Goal: Information Seeking & Learning: Check status

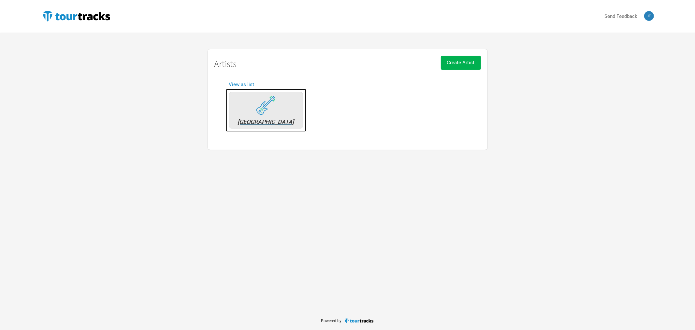
click at [271, 109] on img at bounding box center [266, 105] width 20 height 20
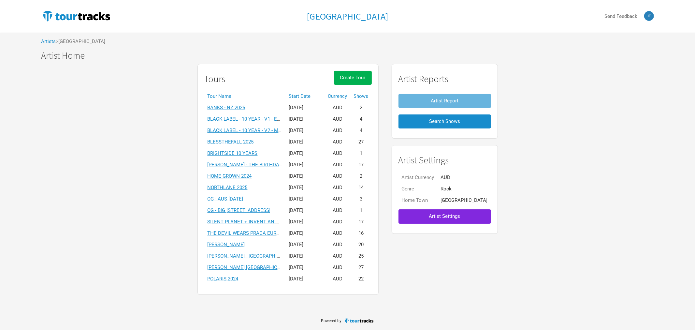
click at [313, 95] on th "Start Date" at bounding box center [305, 96] width 39 height 11
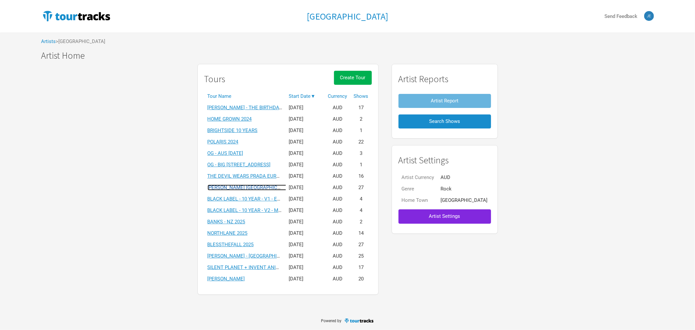
click at [256, 187] on link "THORNHILL USA 2025" at bounding box center [256, 187] width 97 height 6
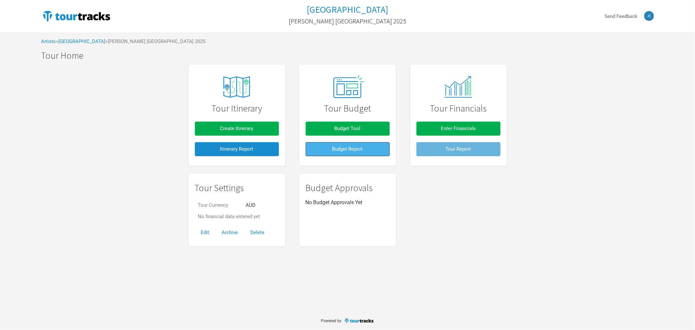
click at [355, 151] on span "Budget Report" at bounding box center [347, 149] width 31 height 6
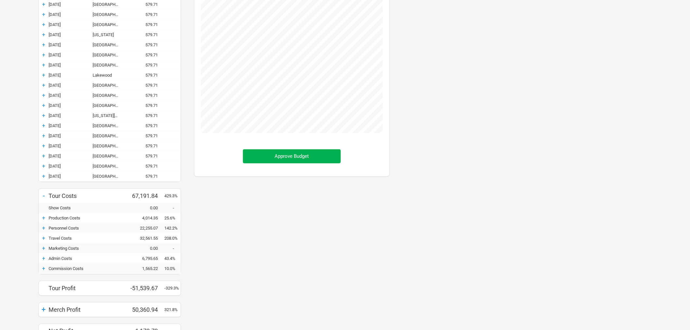
scroll to position [224, 0]
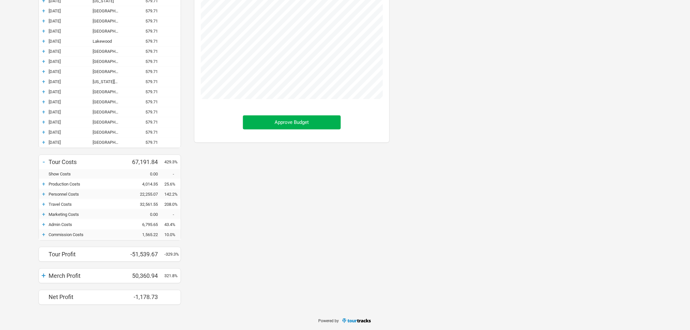
click at [43, 184] on div "+" at bounding box center [44, 184] width 10 height 7
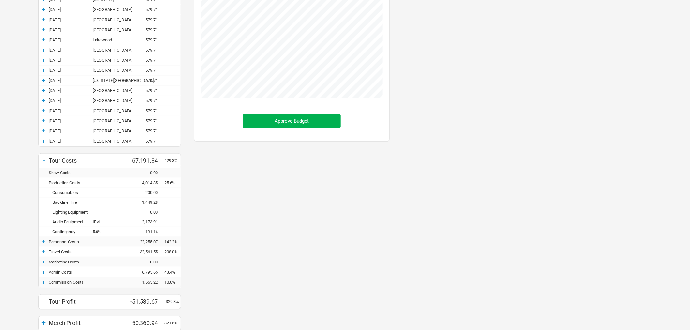
click at [44, 243] on div "+" at bounding box center [44, 241] width 10 height 7
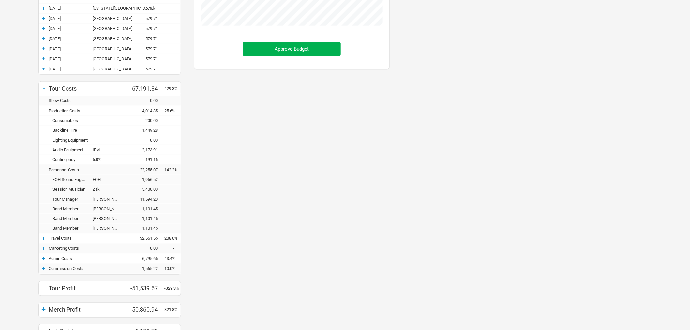
scroll to position [296, 0]
click at [41, 238] on div "+" at bounding box center [44, 238] width 10 height 7
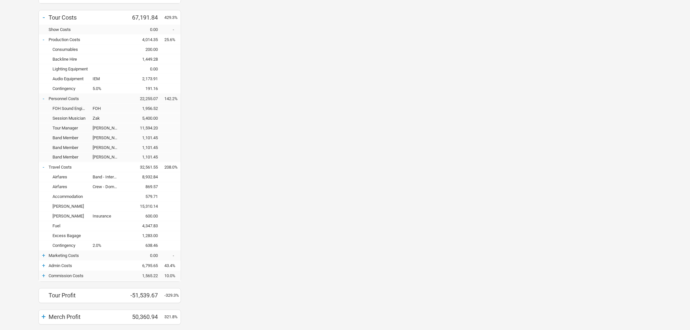
scroll to position [405, 0]
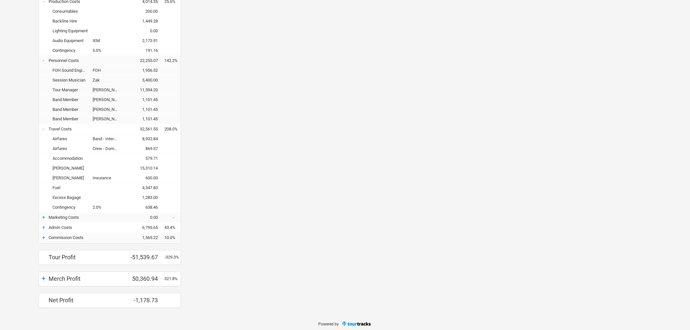
click at [44, 220] on div "+" at bounding box center [44, 217] width 10 height 7
click at [44, 238] on div "+" at bounding box center [44, 237] width 10 height 7
click at [44, 276] on div "+" at bounding box center [44, 276] width 10 height 7
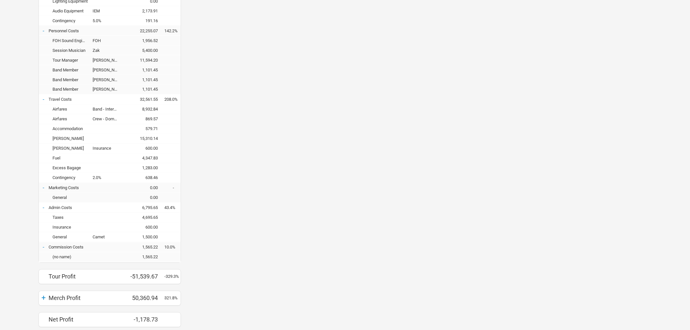
scroll to position [458, 0]
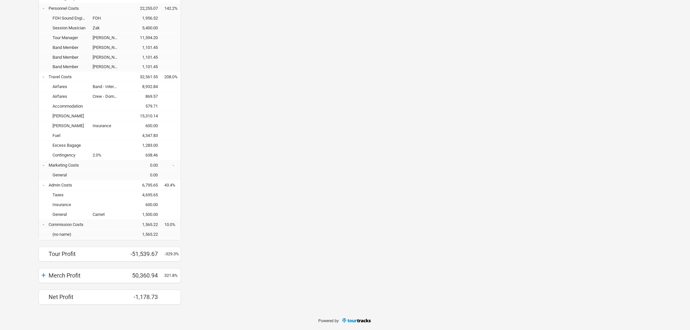
click at [41, 277] on div "+" at bounding box center [44, 275] width 10 height 9
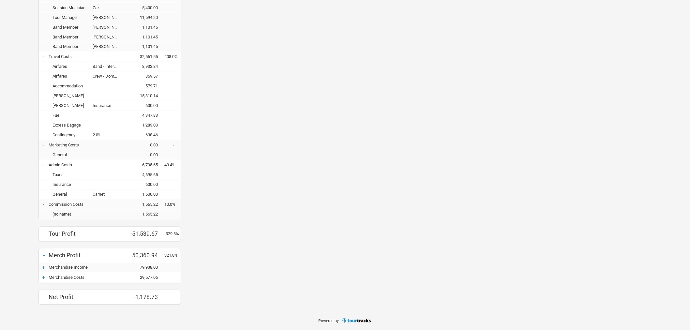
click at [46, 269] on div "+" at bounding box center [44, 267] width 10 height 7
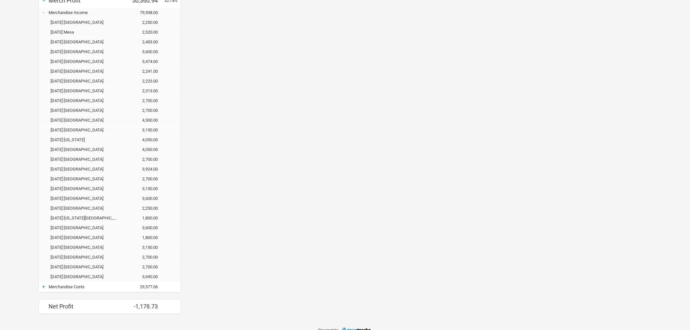
scroll to position [742, 0]
click at [43, 276] on div "+" at bounding box center [44, 277] width 10 height 7
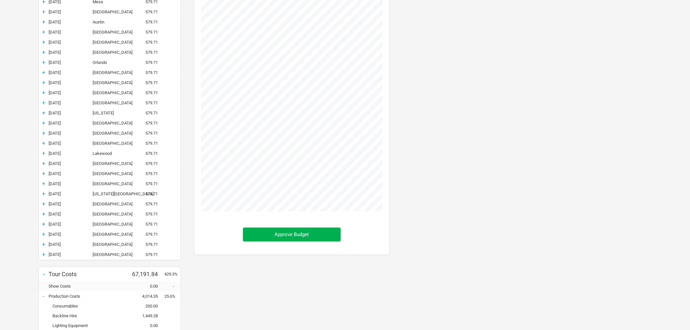
scroll to position [0, 0]
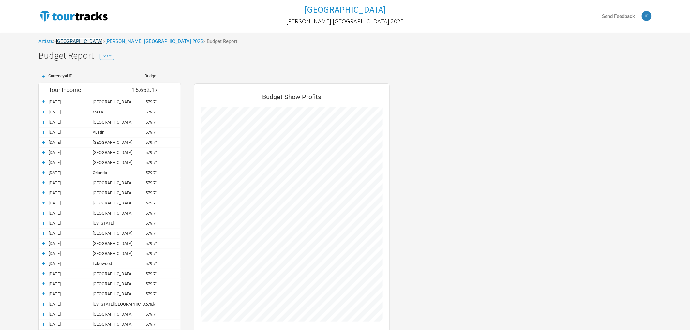
click at [73, 41] on link "[GEOGRAPHIC_DATA]" at bounding box center [79, 41] width 47 height 6
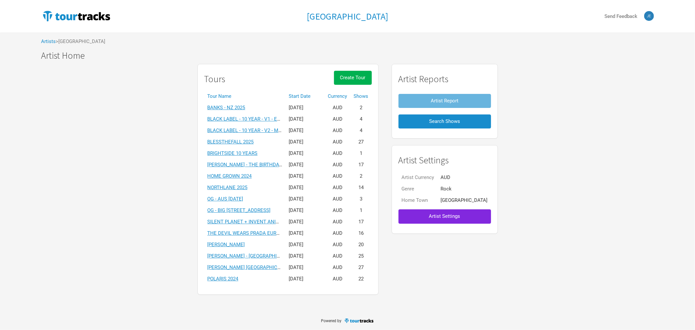
click at [317, 98] on th "Start Date" at bounding box center [305, 96] width 39 height 11
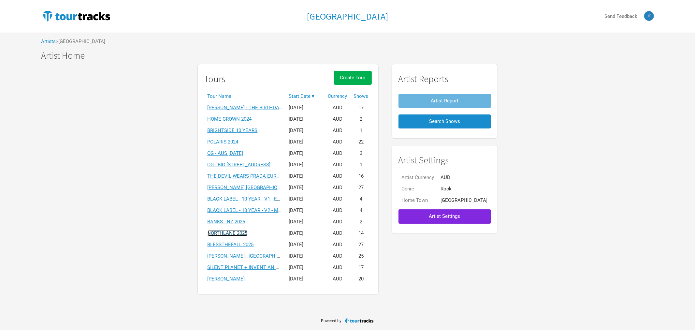
click at [246, 233] on link "NORTHLANE 2025" at bounding box center [228, 233] width 40 height 6
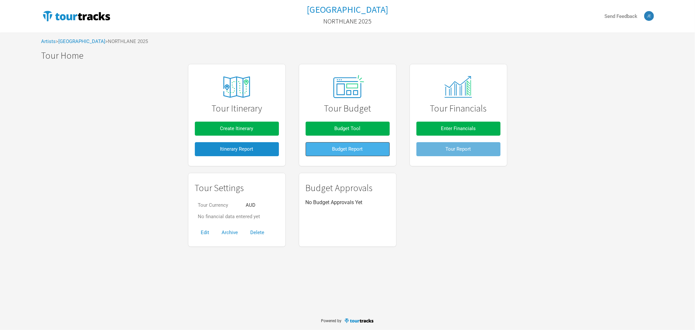
click at [358, 148] on span "Budget Report" at bounding box center [347, 149] width 31 height 6
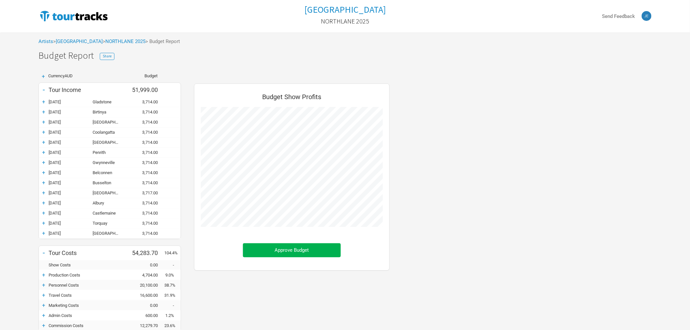
scroll to position [323, 209]
click at [42, 193] on div "+" at bounding box center [44, 192] width 10 height 7
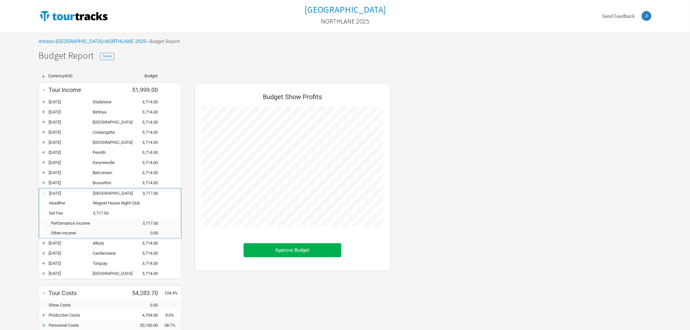
scroll to position [363, 209]
click at [42, 193] on div "-" at bounding box center [44, 193] width 10 height 7
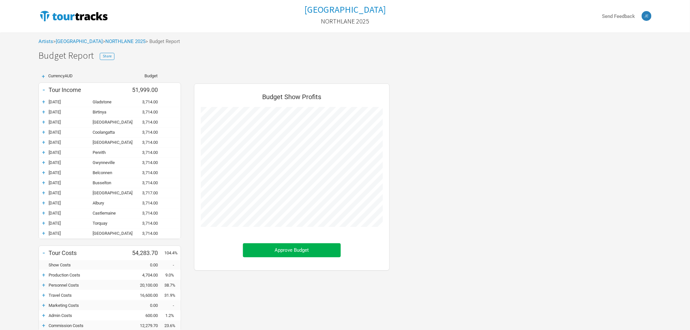
click at [42, 101] on div "+" at bounding box center [44, 101] width 10 height 7
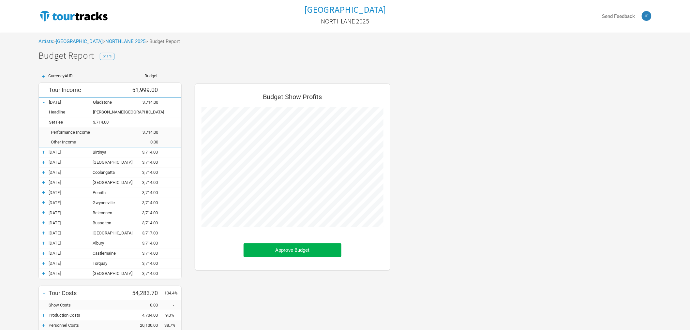
click at [46, 157] on div "+ 01-Aug-25 Birtinya 3,714.00" at bounding box center [110, 152] width 142 height 10
click at [42, 154] on div "+" at bounding box center [44, 152] width 10 height 7
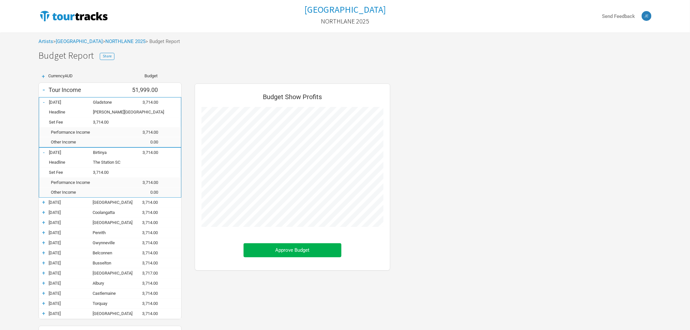
scroll to position [403, 209]
click at [44, 204] on div "+" at bounding box center [44, 202] width 10 height 7
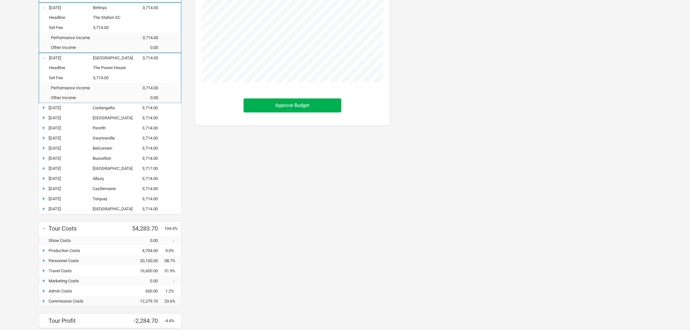
click at [45, 107] on div "+" at bounding box center [44, 107] width 10 height 7
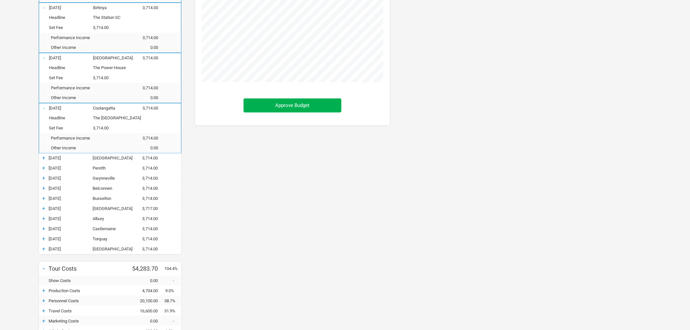
scroll to position [484, 209]
click at [45, 160] on div "+" at bounding box center [44, 157] width 10 height 7
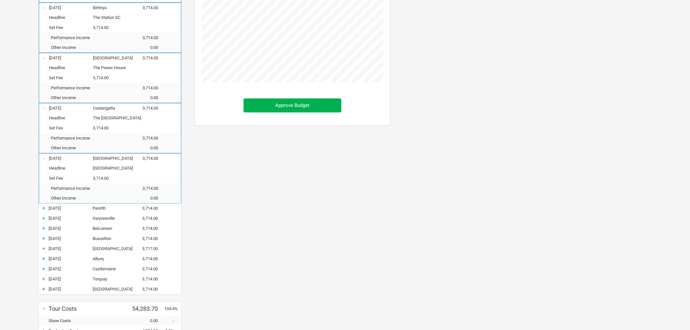
scroll to position [524, 209]
click at [44, 208] on div "+" at bounding box center [44, 208] width 10 height 7
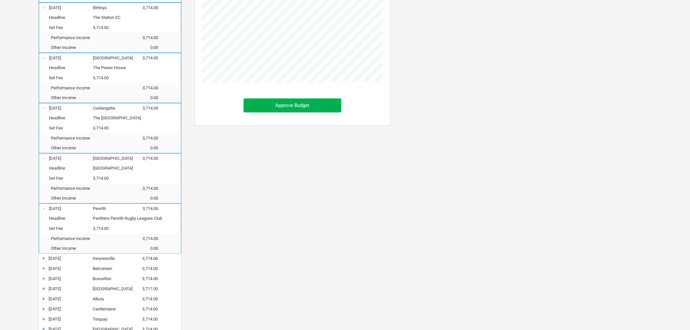
click at [44, 260] on div "+" at bounding box center [44, 258] width 10 height 7
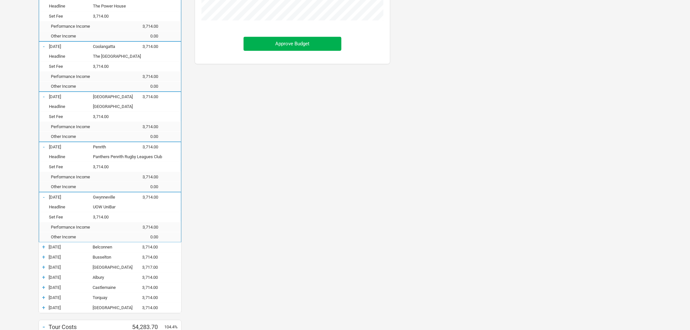
scroll to position [253, 0]
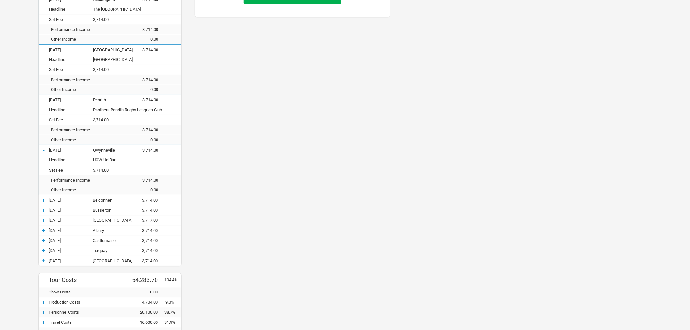
click at [42, 198] on div "+" at bounding box center [44, 200] width 10 height 7
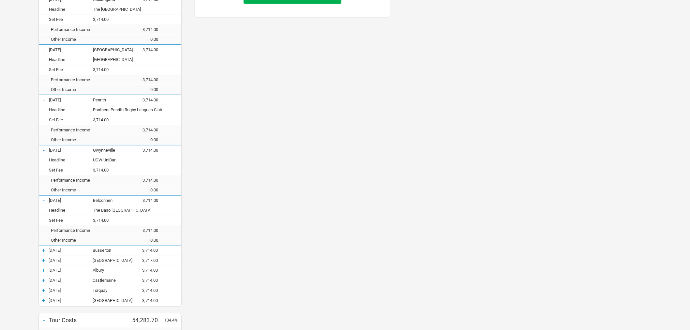
click at [42, 252] on div "+" at bounding box center [44, 250] width 10 height 7
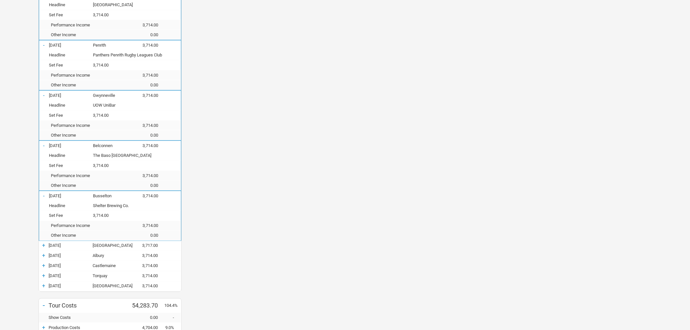
scroll to position [362, 0]
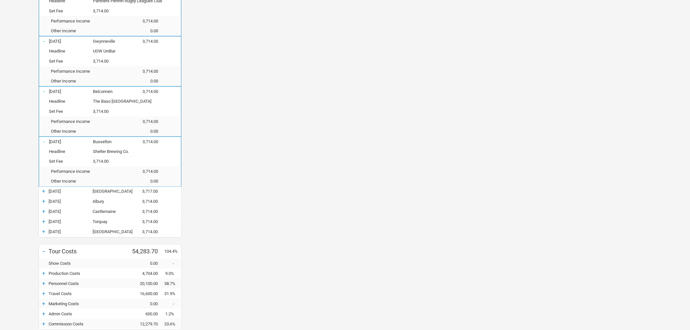
click at [44, 194] on div "+" at bounding box center [44, 191] width 10 height 7
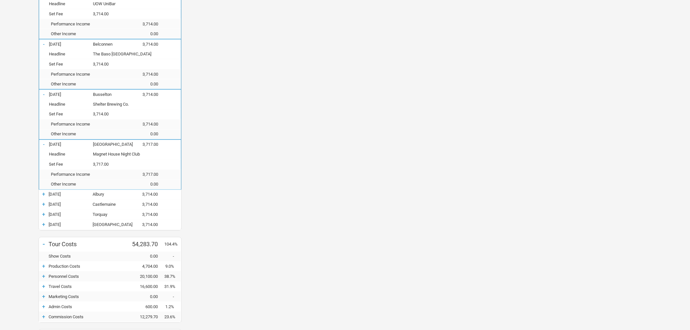
scroll to position [471, 0]
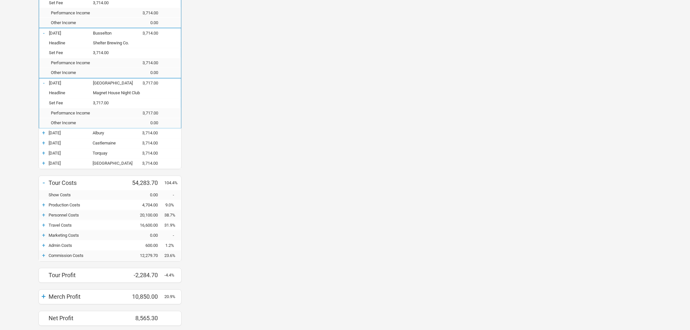
click at [41, 136] on div "+" at bounding box center [44, 133] width 10 height 7
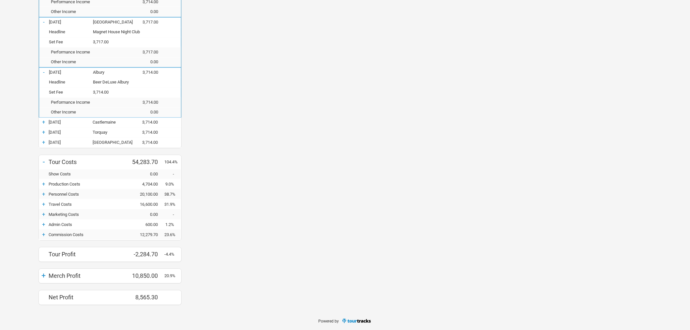
click at [42, 120] on div "+" at bounding box center [44, 122] width 10 height 7
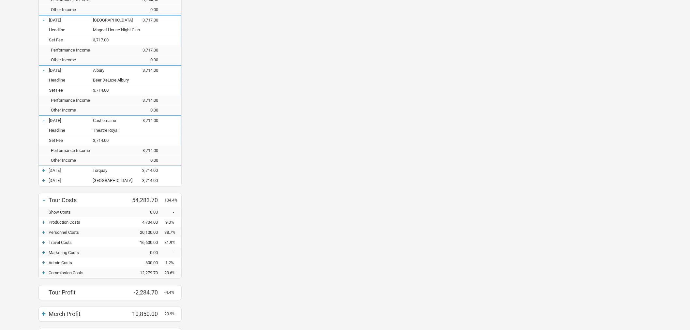
click at [44, 173] on div "+" at bounding box center [44, 170] width 10 height 7
click at [46, 220] on div "+" at bounding box center [44, 220] width 10 height 7
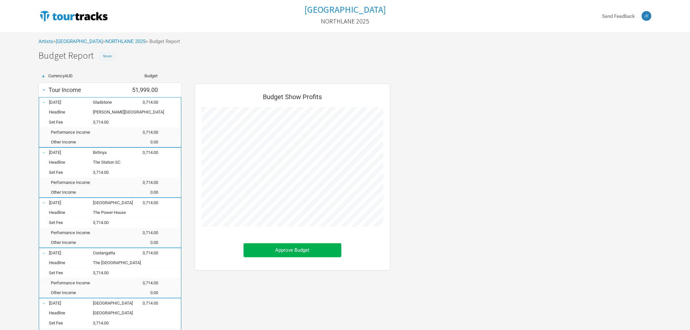
click at [113, 56] on button "Share" at bounding box center [107, 56] width 15 height 7
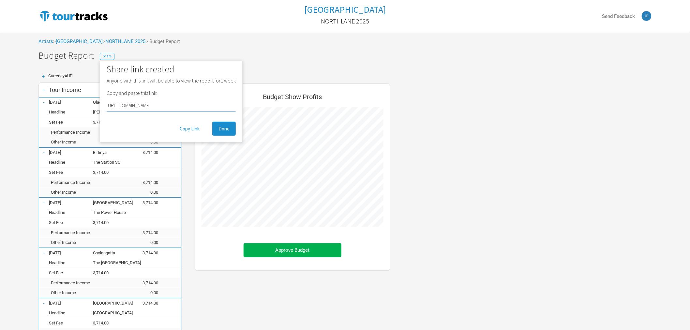
click at [220, 126] on span "Done" at bounding box center [223, 128] width 11 height 6
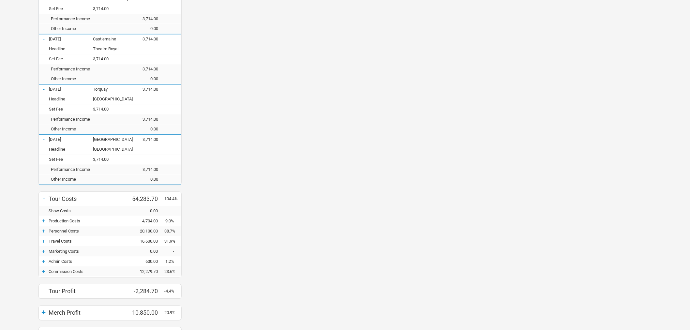
click at [43, 223] on div "+" at bounding box center [44, 220] width 10 height 7
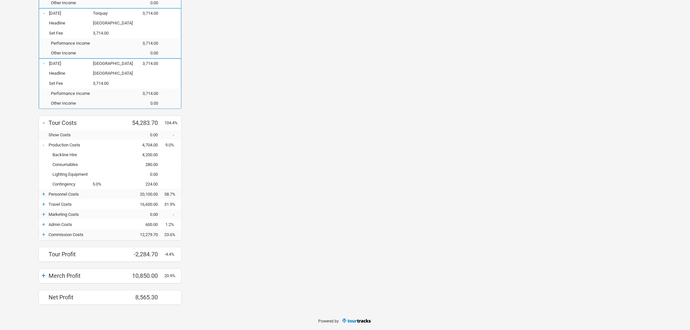
click at [44, 194] on div "+" at bounding box center [44, 194] width 10 height 7
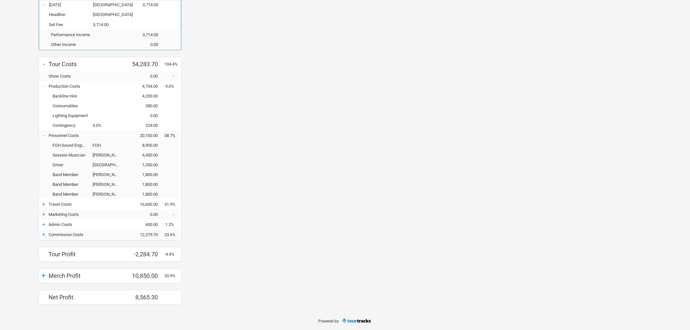
click at [43, 202] on div "+" at bounding box center [44, 204] width 10 height 7
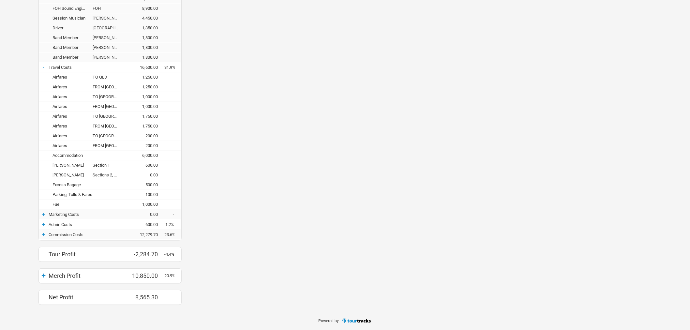
click at [46, 213] on div "+" at bounding box center [44, 214] width 10 height 7
click at [43, 225] on div "+" at bounding box center [44, 224] width 10 height 7
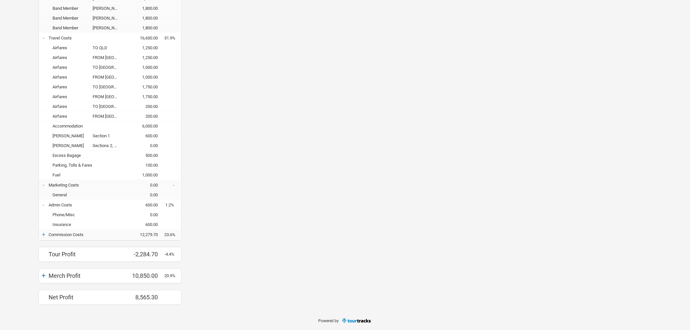
click at [41, 235] on div "+" at bounding box center [44, 234] width 10 height 7
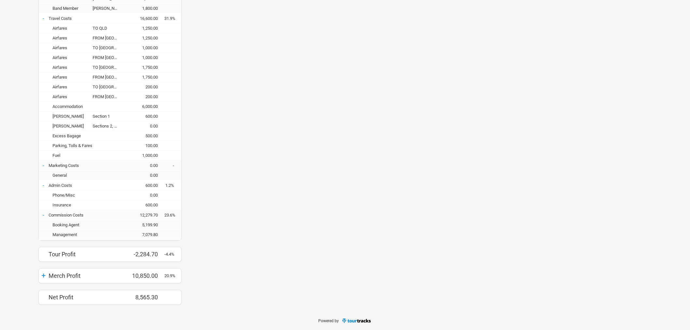
click at [43, 272] on div "+" at bounding box center [44, 275] width 10 height 9
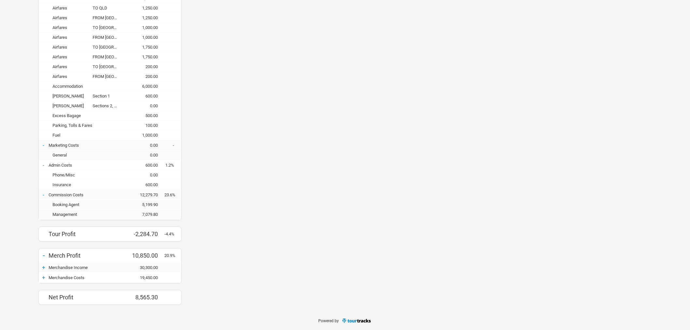
click at [43, 266] on div "+" at bounding box center [44, 267] width 10 height 7
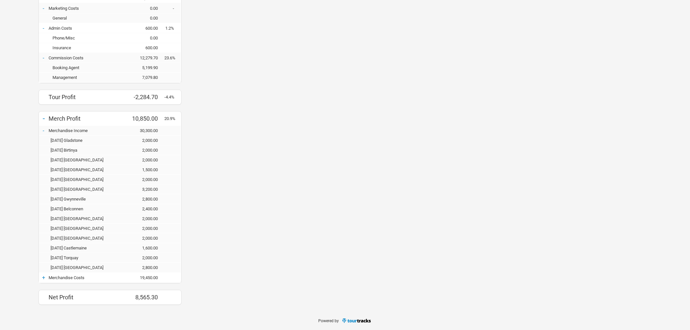
click at [44, 276] on div "+" at bounding box center [44, 277] width 10 height 7
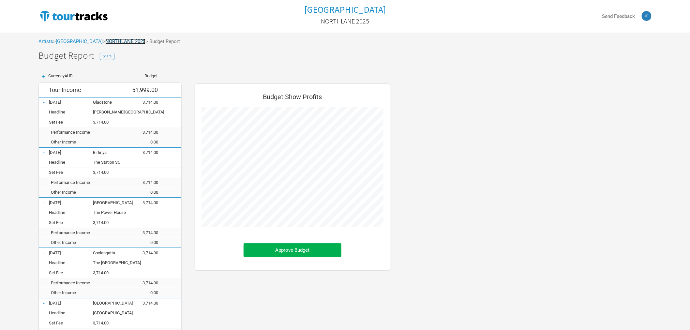
click at [118, 42] on link "NORTHLANE 2025" at bounding box center [125, 41] width 40 height 6
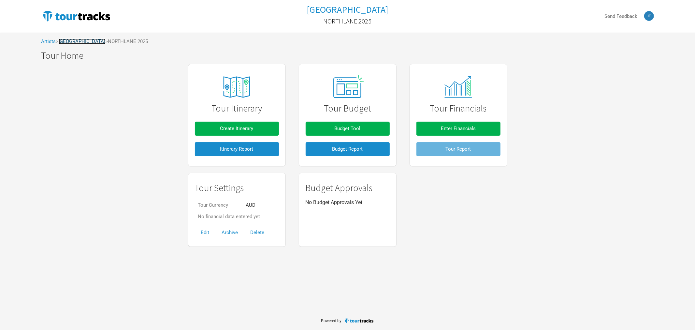
click at [79, 42] on link "[GEOGRAPHIC_DATA]" at bounding box center [82, 41] width 47 height 6
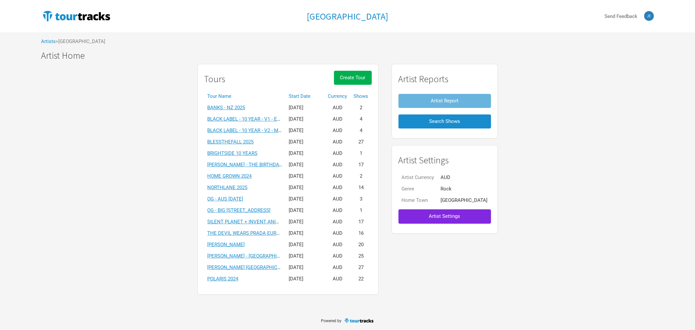
click at [315, 94] on th "Start Date" at bounding box center [305, 96] width 39 height 11
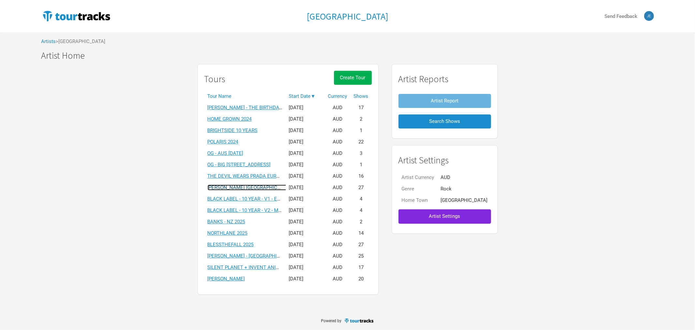
click at [242, 186] on link "THORNHILL USA 2025" at bounding box center [256, 187] width 97 height 6
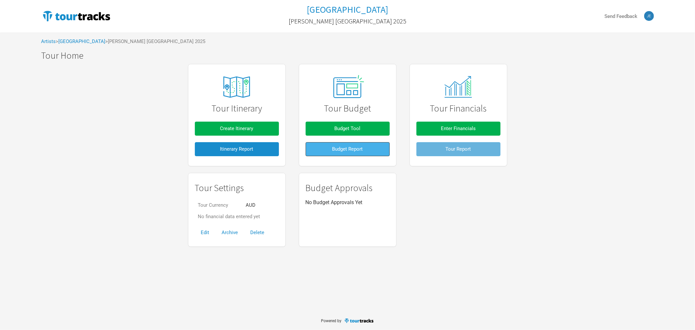
click at [338, 152] on button "Budget Report" at bounding box center [348, 149] width 84 height 14
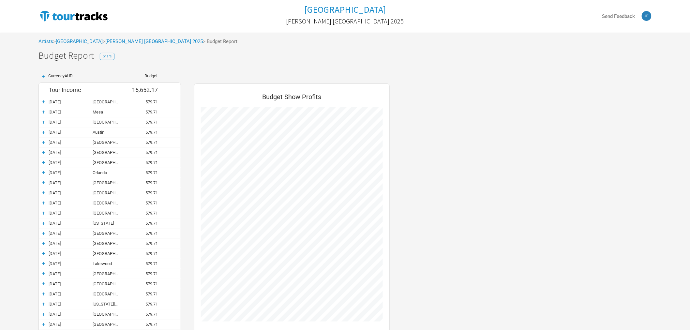
scroll to position [455, 209]
click at [39, 102] on div "+" at bounding box center [44, 101] width 10 height 7
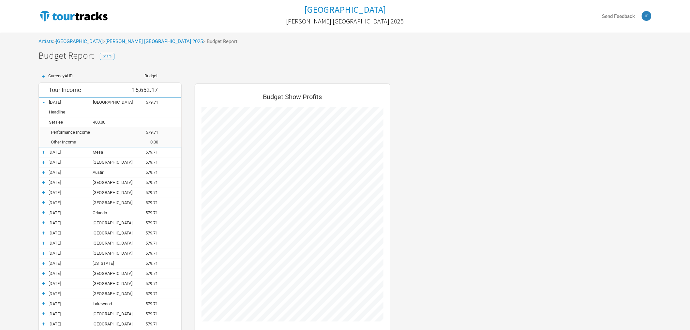
scroll to position [495, 209]
click at [43, 100] on div "-" at bounding box center [44, 102] width 10 height 7
click at [44, 115] on div "+" at bounding box center [44, 112] width 10 height 7
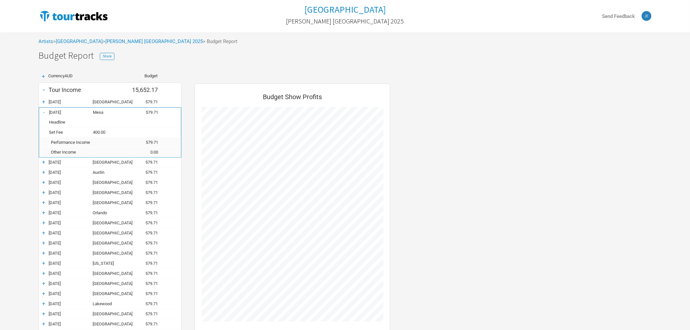
click at [43, 101] on div "+" at bounding box center [44, 101] width 10 height 7
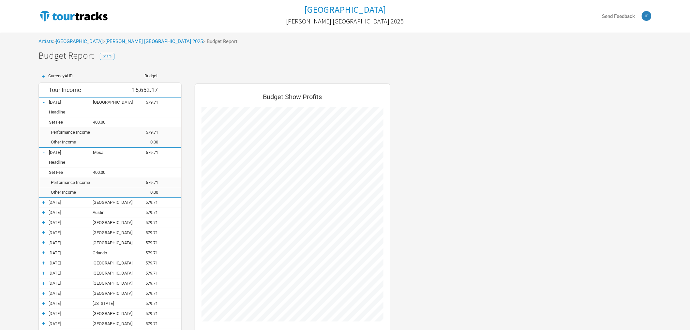
click at [44, 77] on div "+" at bounding box center [43, 77] width 10 height 6
click at [43, 76] on div "+" at bounding box center [43, 77] width 10 height 6
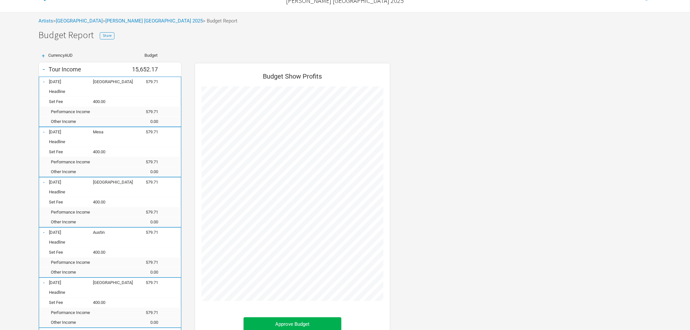
scroll to position [0, 0]
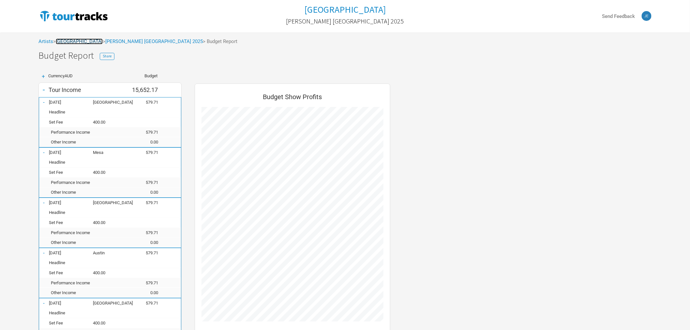
click at [72, 43] on link "[GEOGRAPHIC_DATA]" at bounding box center [79, 41] width 47 height 6
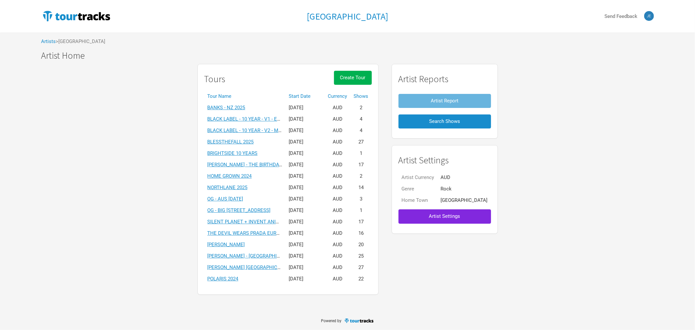
click at [318, 94] on th "Start Date" at bounding box center [305, 96] width 39 height 11
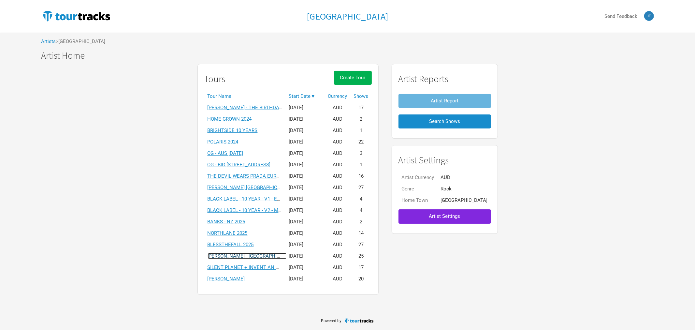
click at [272, 256] on link "THORNHILL - UK/ EU 2025" at bounding box center [263, 256] width 110 height 6
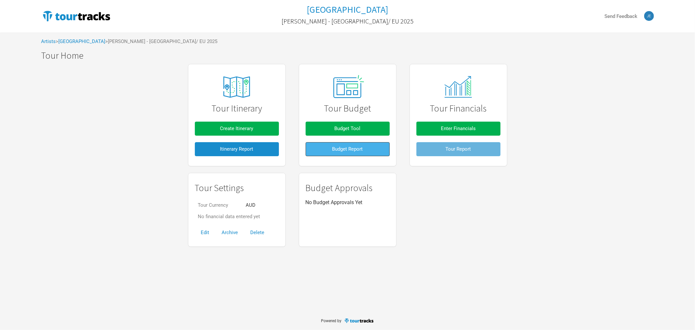
click at [363, 152] on button "Budget Report" at bounding box center [348, 149] width 84 height 14
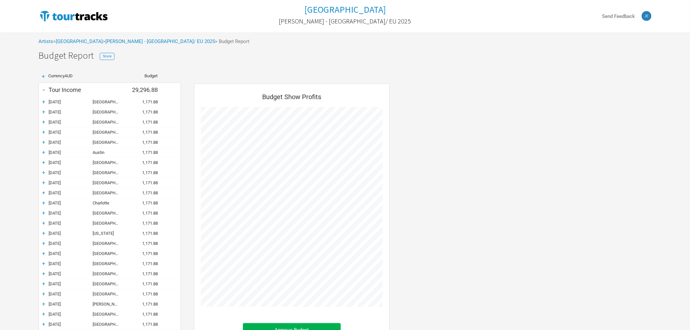
scroll to position [434, 209]
click at [44, 76] on div "+" at bounding box center [43, 77] width 10 height 6
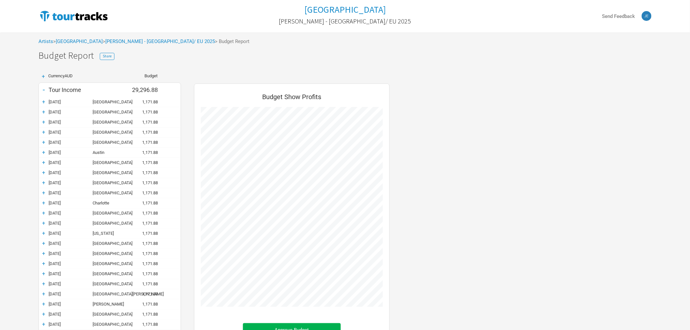
scroll to position [455, 209]
click at [43, 75] on div "+" at bounding box center [43, 77] width 10 height 6
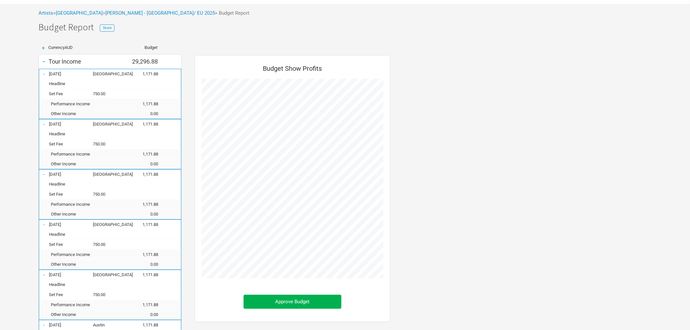
scroll to position [0, 0]
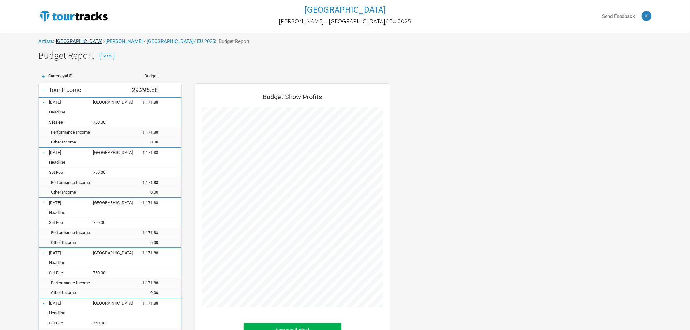
click at [76, 41] on link "[GEOGRAPHIC_DATA]" at bounding box center [79, 41] width 47 height 6
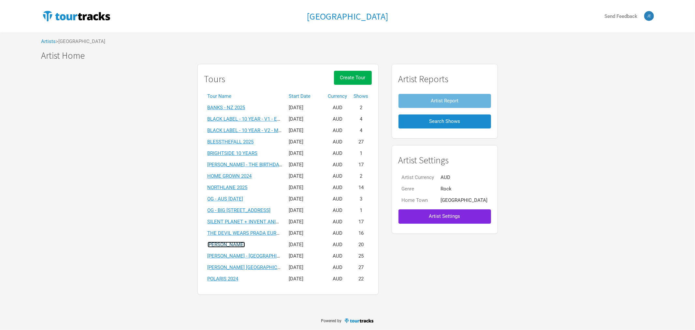
click at [236, 246] on link "[PERSON_NAME]" at bounding box center [226, 244] width 37 height 6
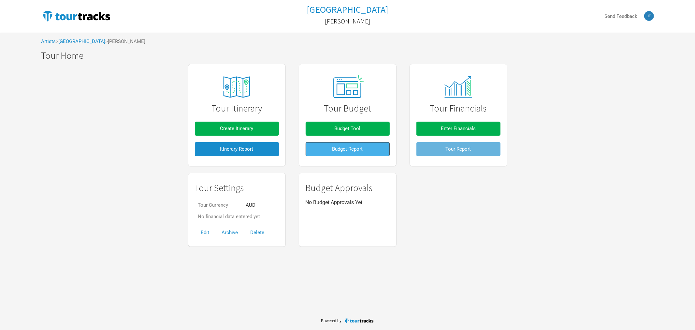
click at [365, 150] on button "Budget Report" at bounding box center [348, 149] width 84 height 14
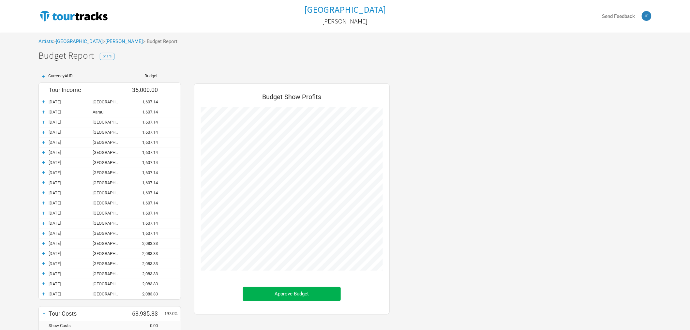
scroll to position [384, 209]
click at [44, 74] on div "+" at bounding box center [43, 77] width 10 height 6
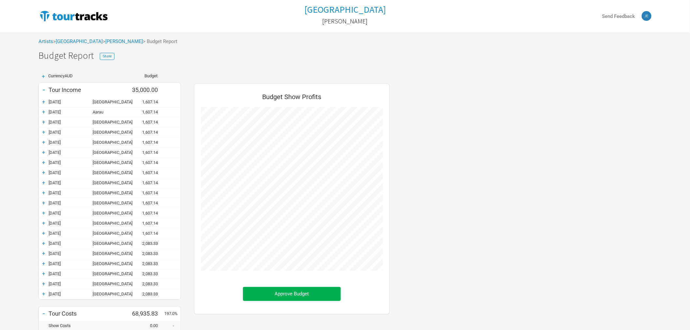
scroll to position [404, 209]
click at [43, 78] on div "+" at bounding box center [43, 77] width 10 height 6
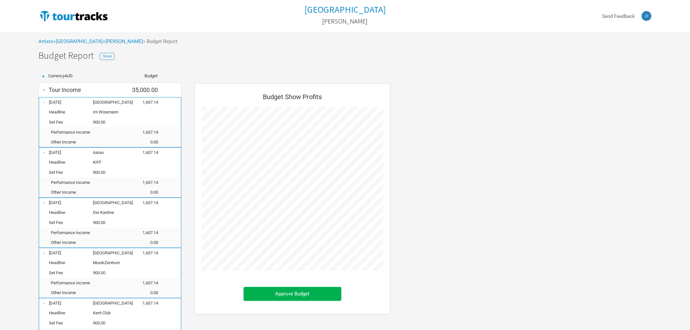
click at [72, 44] on div "Artists > Ocean Grove > THORNHILL > Budget Report" at bounding box center [345, 42] width 626 height 18
click at [72, 41] on link "[GEOGRAPHIC_DATA]" at bounding box center [79, 41] width 47 height 6
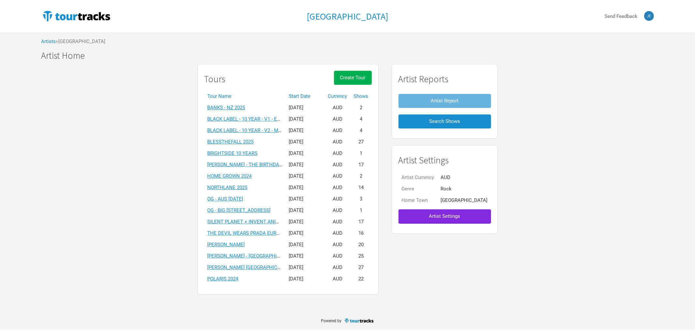
click at [321, 96] on th "Start Date" at bounding box center [305, 96] width 39 height 11
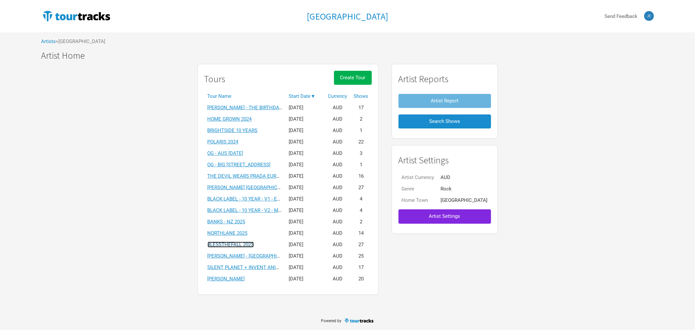
click at [250, 244] on link "BLESSTHEFALL 2025" at bounding box center [231, 244] width 46 height 6
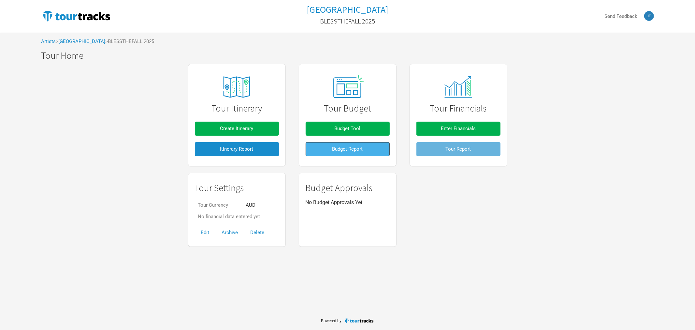
click at [365, 147] on button "Budget Report" at bounding box center [348, 149] width 84 height 14
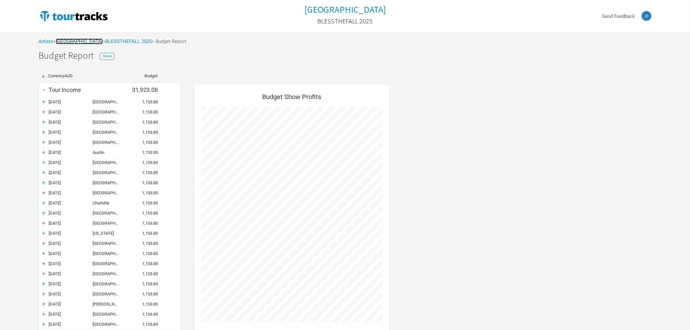
click at [84, 40] on link "[GEOGRAPHIC_DATA]" at bounding box center [79, 41] width 47 height 6
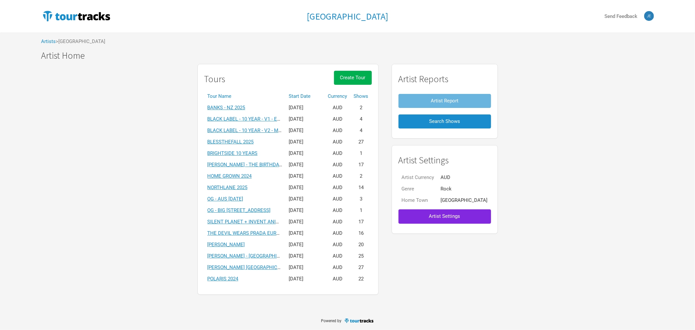
click at [308, 95] on th "Start Date" at bounding box center [305, 96] width 39 height 11
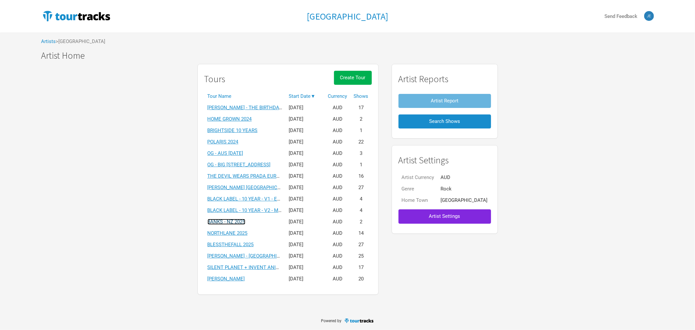
click at [245, 223] on link "BANKS - NZ 2025" at bounding box center [227, 222] width 38 height 6
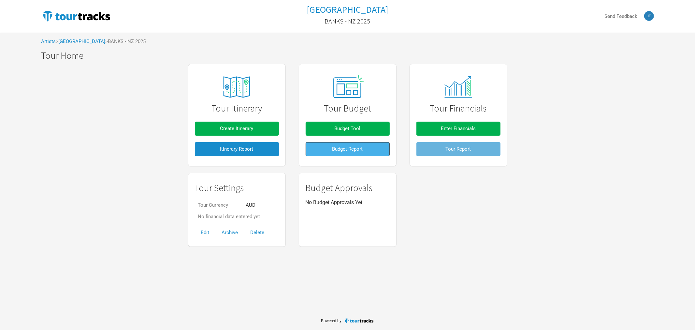
click at [333, 151] on span "Budget Report" at bounding box center [347, 149] width 31 height 6
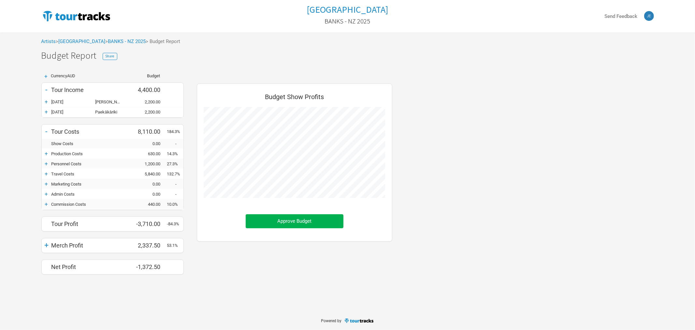
scroll to position [201, 209]
click at [47, 91] on div "-" at bounding box center [47, 89] width 10 height 9
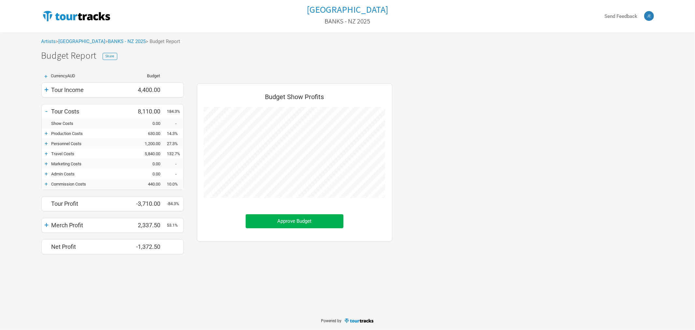
click at [46, 91] on div "+" at bounding box center [47, 89] width 10 height 9
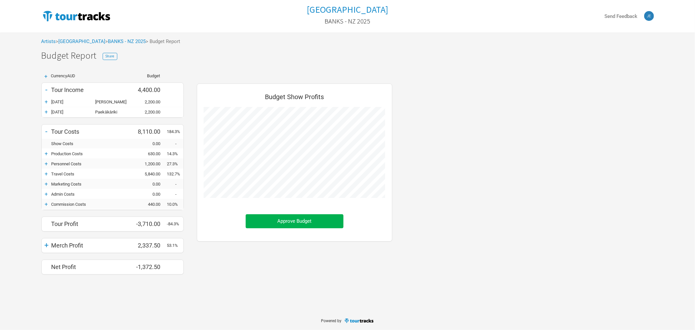
scroll to position [201, 209]
click at [44, 74] on div "+" at bounding box center [46, 77] width 10 height 6
click at [45, 76] on div "+" at bounding box center [46, 77] width 10 height 6
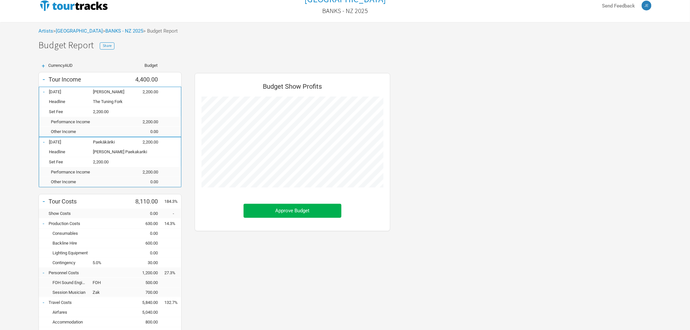
scroll to position [0, 0]
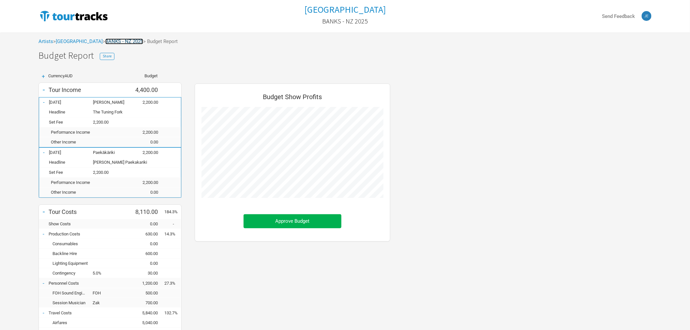
click at [108, 39] on link "BANKS - NZ 2025" at bounding box center [124, 41] width 38 height 6
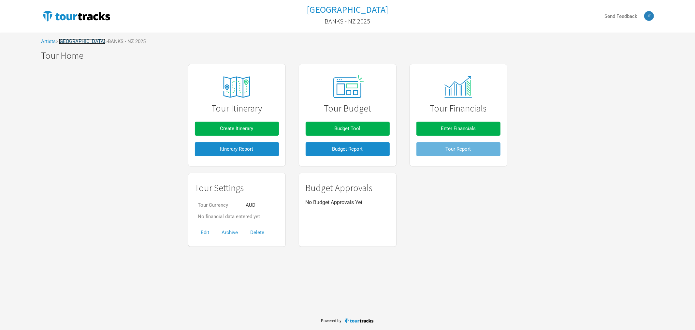
click at [73, 43] on link "[GEOGRAPHIC_DATA]" at bounding box center [82, 41] width 47 height 6
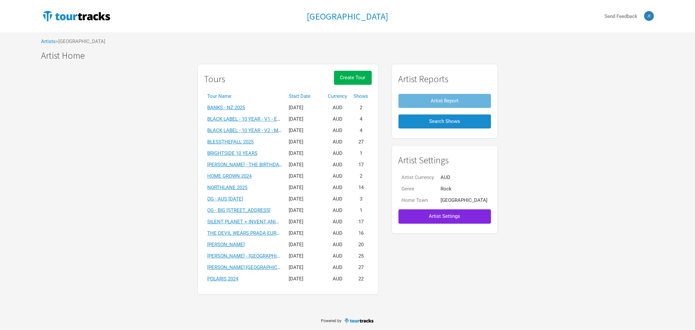
click at [312, 96] on th "Start Date" at bounding box center [305, 96] width 39 height 11
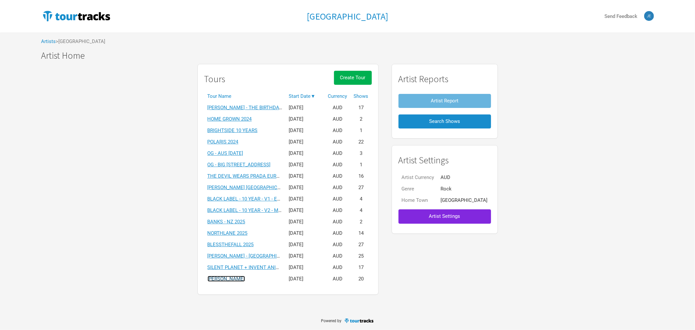
click at [242, 279] on link "[PERSON_NAME]" at bounding box center [226, 279] width 37 height 6
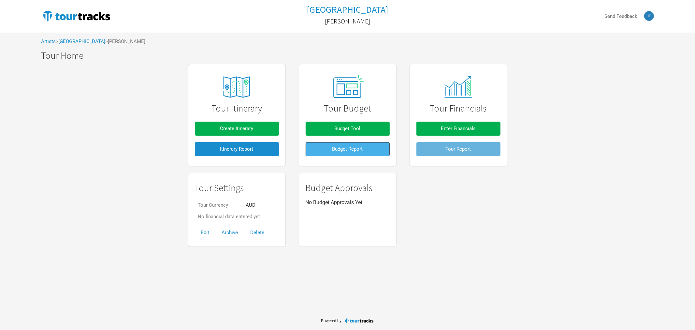
click at [340, 148] on span "Budget Report" at bounding box center [347, 149] width 31 height 6
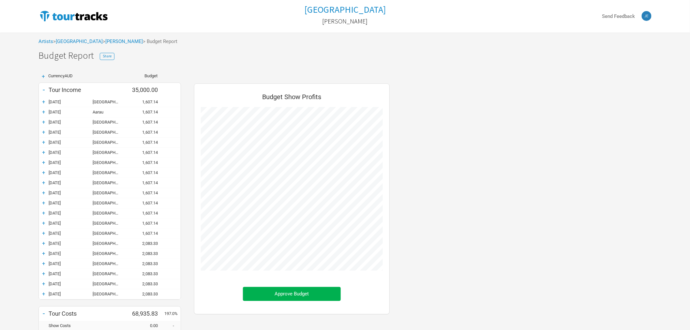
scroll to position [384, 209]
click at [42, 76] on div "+" at bounding box center [43, 77] width 10 height 6
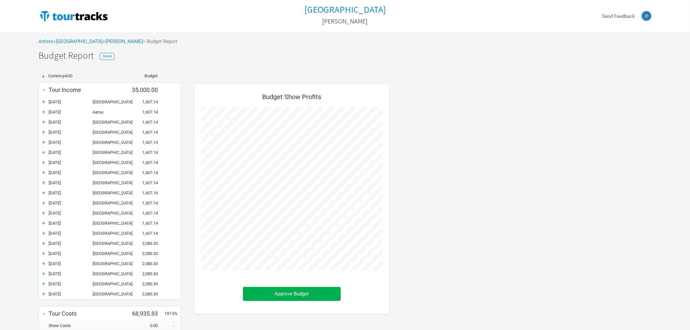
scroll to position [404, 209]
click at [43, 77] on div "+" at bounding box center [43, 77] width 10 height 6
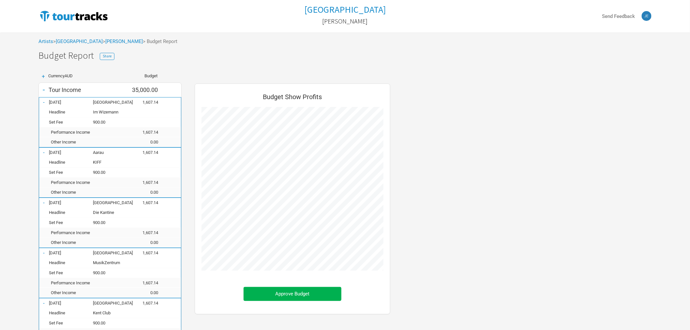
click at [42, 74] on div "+" at bounding box center [43, 77] width 10 height 6
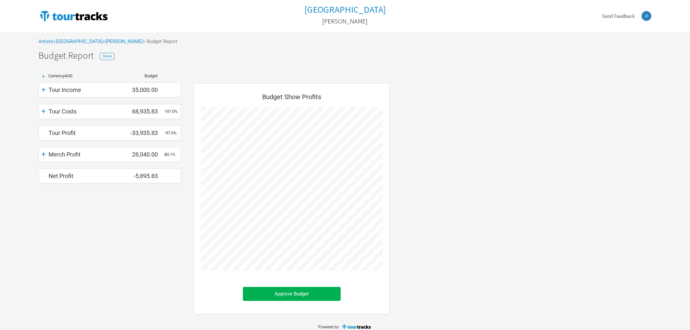
scroll to position [325670, 325699]
click at [77, 39] on link "[GEOGRAPHIC_DATA]" at bounding box center [79, 41] width 47 height 6
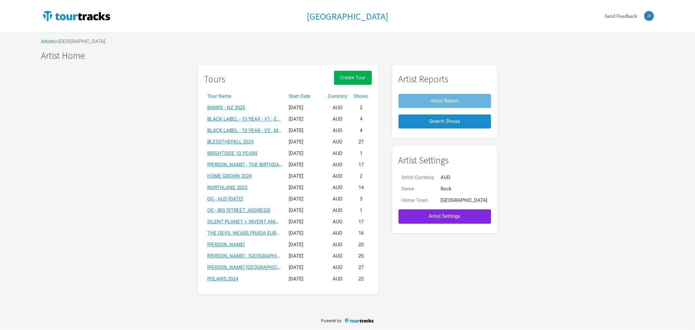
click at [313, 94] on th "Start Date" at bounding box center [305, 96] width 39 height 11
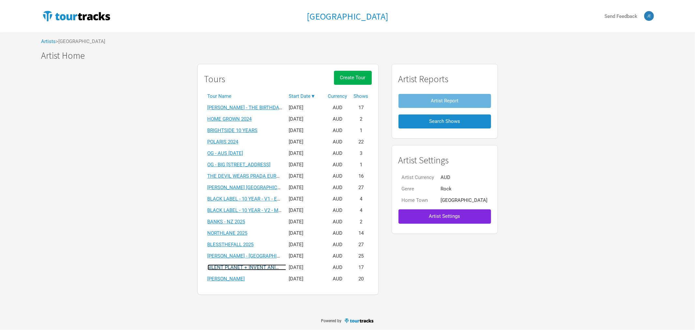
click at [271, 267] on link "SILENT PLANET + INVENT ANIMATE" at bounding box center [248, 267] width 81 height 6
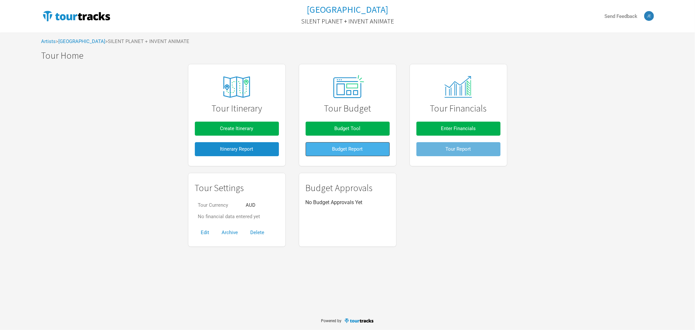
click at [359, 148] on span "Budget Report" at bounding box center [347, 149] width 31 height 6
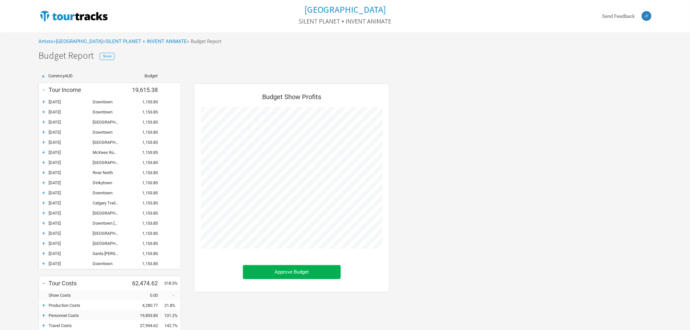
scroll to position [353, 209]
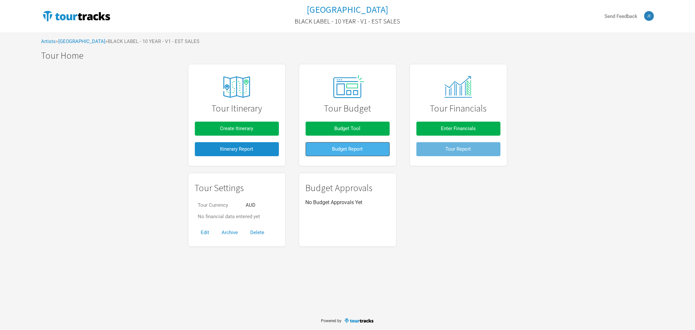
click at [329, 153] on button "Budget Report" at bounding box center [348, 149] width 84 height 14
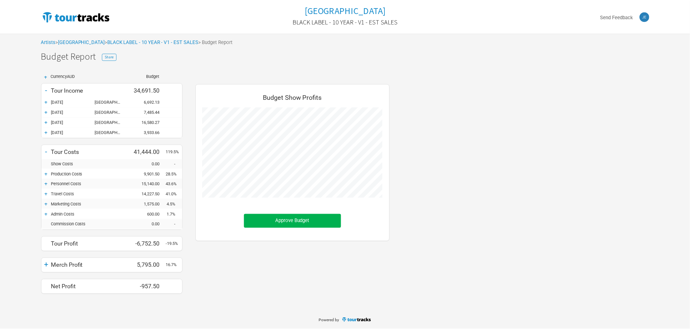
scroll to position [222, 209]
click at [44, 76] on div "+" at bounding box center [46, 77] width 10 height 6
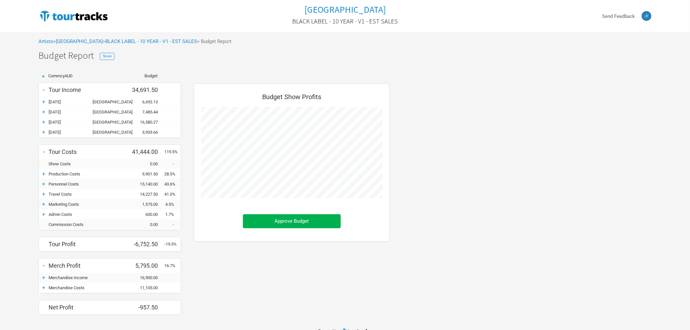
click at [42, 75] on div "+" at bounding box center [43, 77] width 10 height 6
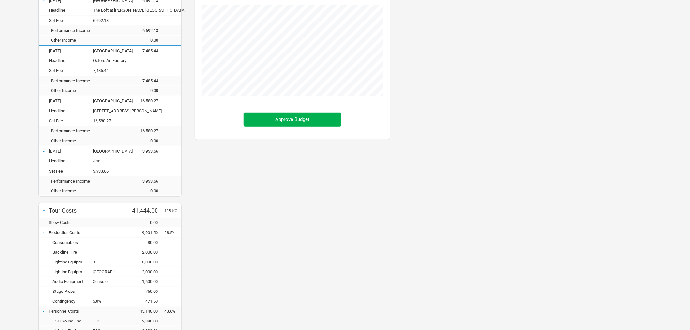
scroll to position [0, 0]
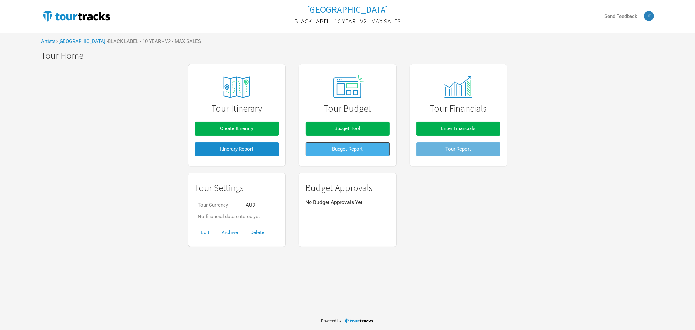
click at [357, 151] on span "Budget Report" at bounding box center [347, 149] width 31 height 6
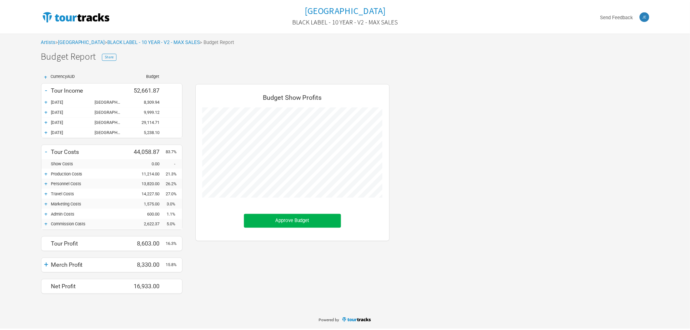
scroll to position [222, 209]
click at [67, 72] on div "+ Currency AUD Budget - Tour Income 52,661.87 + 23-May-25 Fortitude Valley 8,30…" at bounding box center [112, 184] width 155 height 234
drag, startPoint x: 46, startPoint y: 77, endPoint x: 58, endPoint y: 80, distance: 12.7
click at [45, 77] on div "+" at bounding box center [46, 77] width 10 height 6
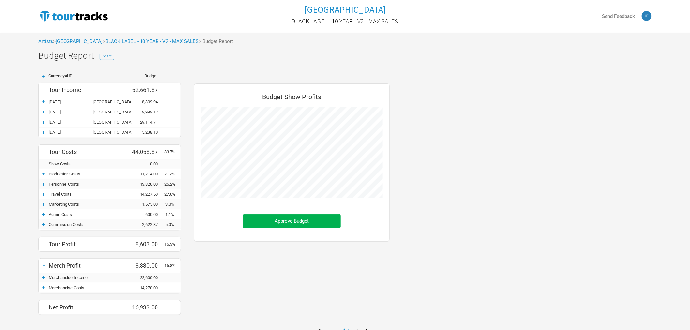
click at [41, 74] on div "+" at bounding box center [43, 77] width 10 height 6
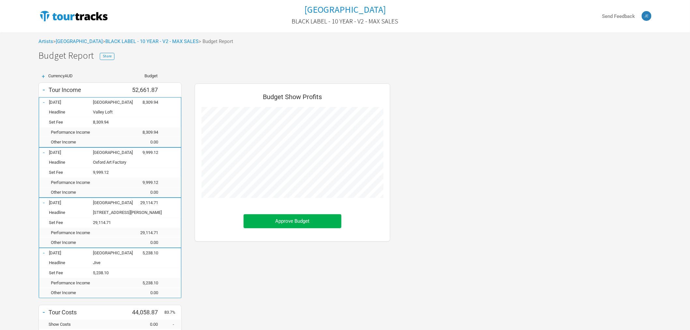
click at [43, 75] on div "+" at bounding box center [43, 77] width 10 height 6
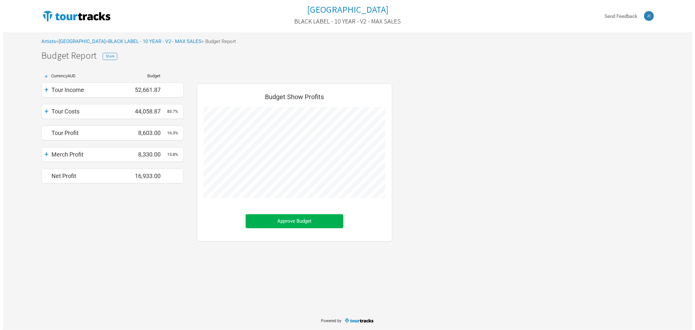
scroll to position [165, 209]
click at [43, 75] on div "+" at bounding box center [46, 77] width 10 height 6
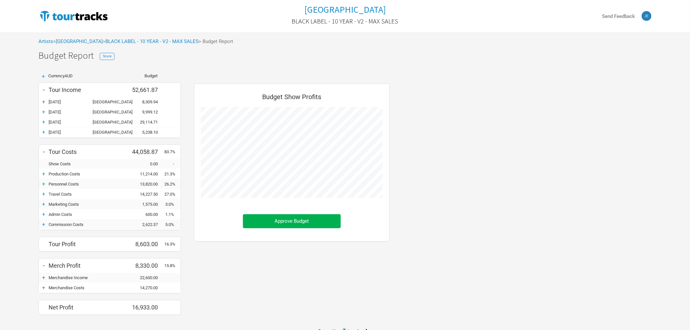
click at [41, 74] on div "+" at bounding box center [43, 77] width 10 height 6
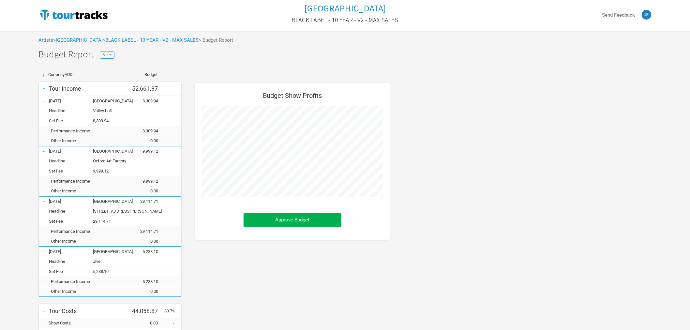
scroll to position [0, 0]
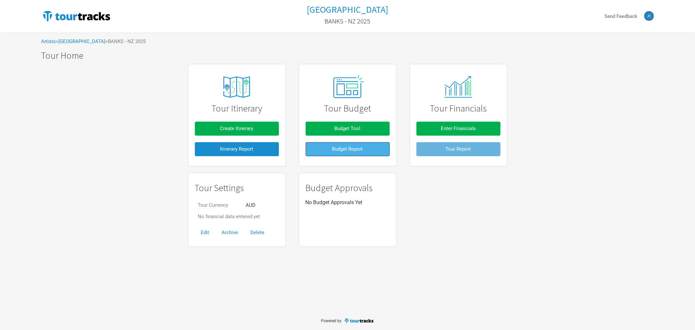
click at [352, 152] on button "Budget Report" at bounding box center [348, 149] width 84 height 14
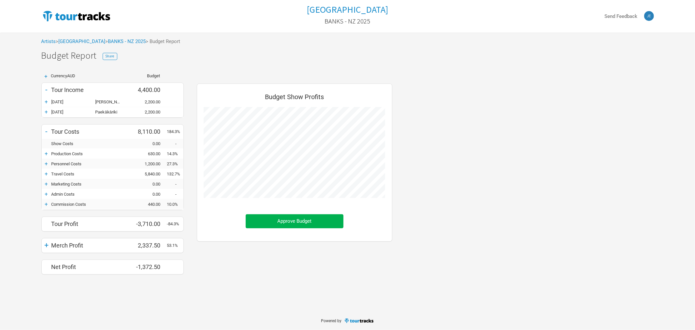
scroll to position [201, 209]
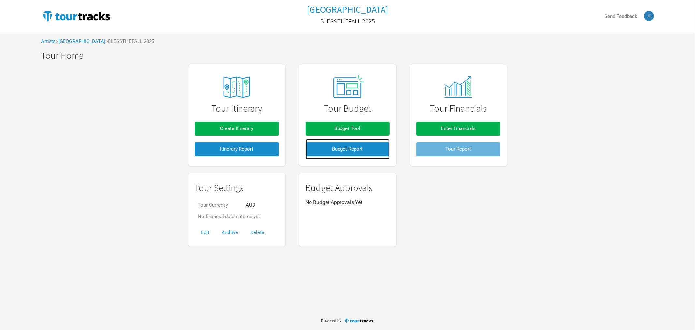
click at [327, 158] on link "Budget Report" at bounding box center [348, 149] width 84 height 21
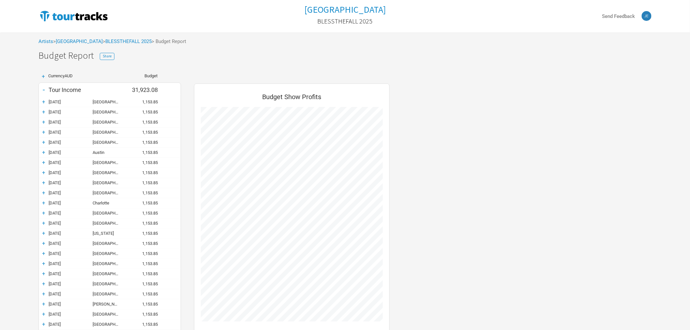
scroll to position [455, 209]
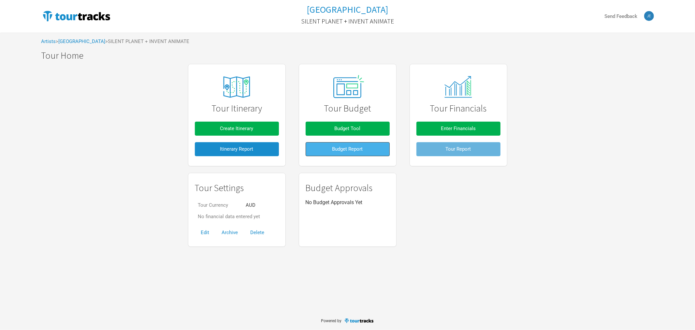
click at [344, 151] on span "Budget Report" at bounding box center [347, 149] width 31 height 6
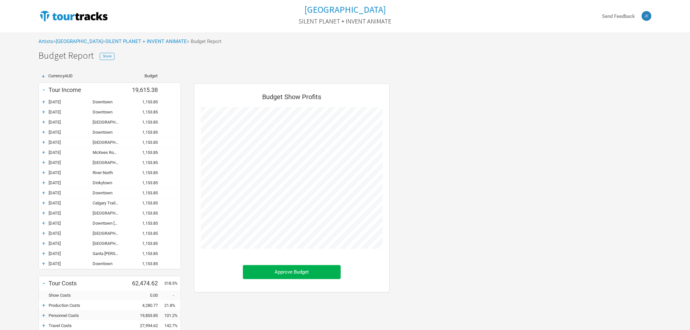
scroll to position [353, 209]
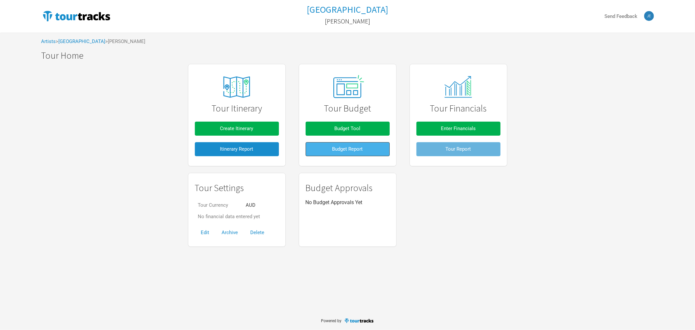
click at [353, 149] on span "Budget Report" at bounding box center [347, 149] width 31 height 6
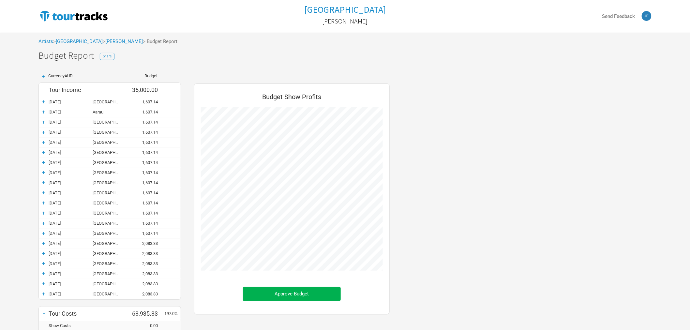
scroll to position [384, 209]
